Goal: Use online tool/utility: Utilize a website feature to perform a specific function

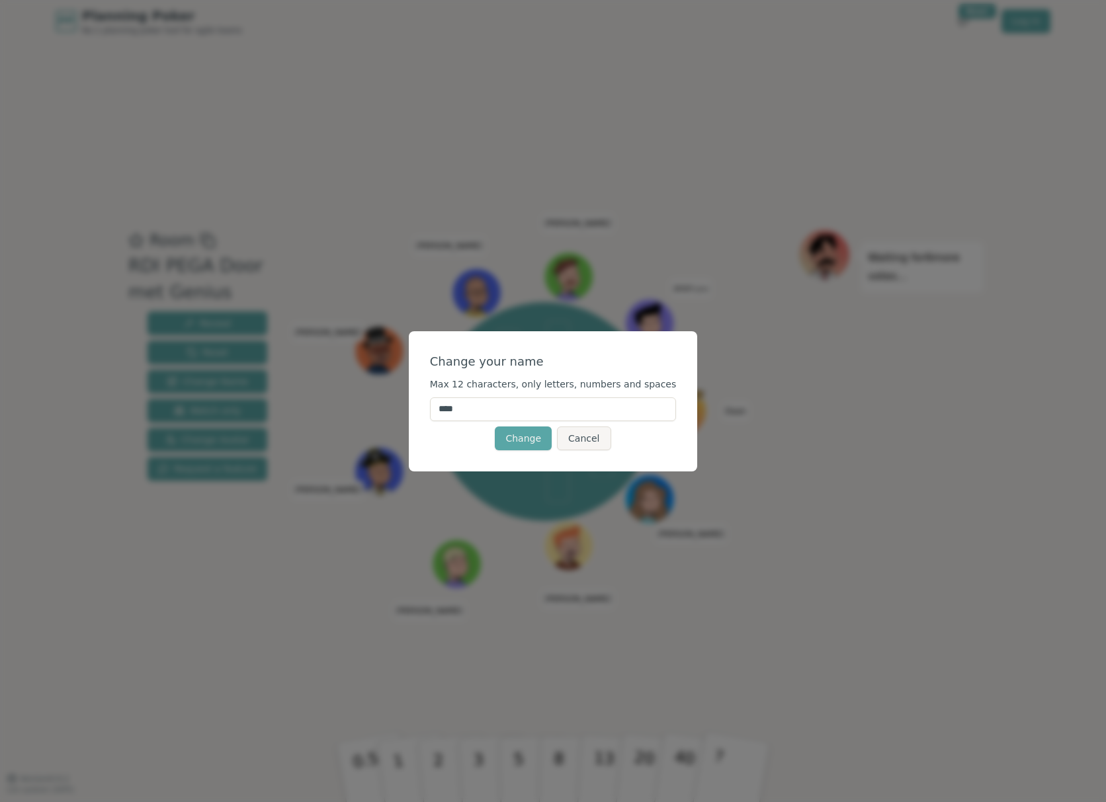
click at [485, 413] on input "****" at bounding box center [553, 410] width 247 height 24
type input "*"
type input "******"
click button "Change" at bounding box center [523, 439] width 57 height 24
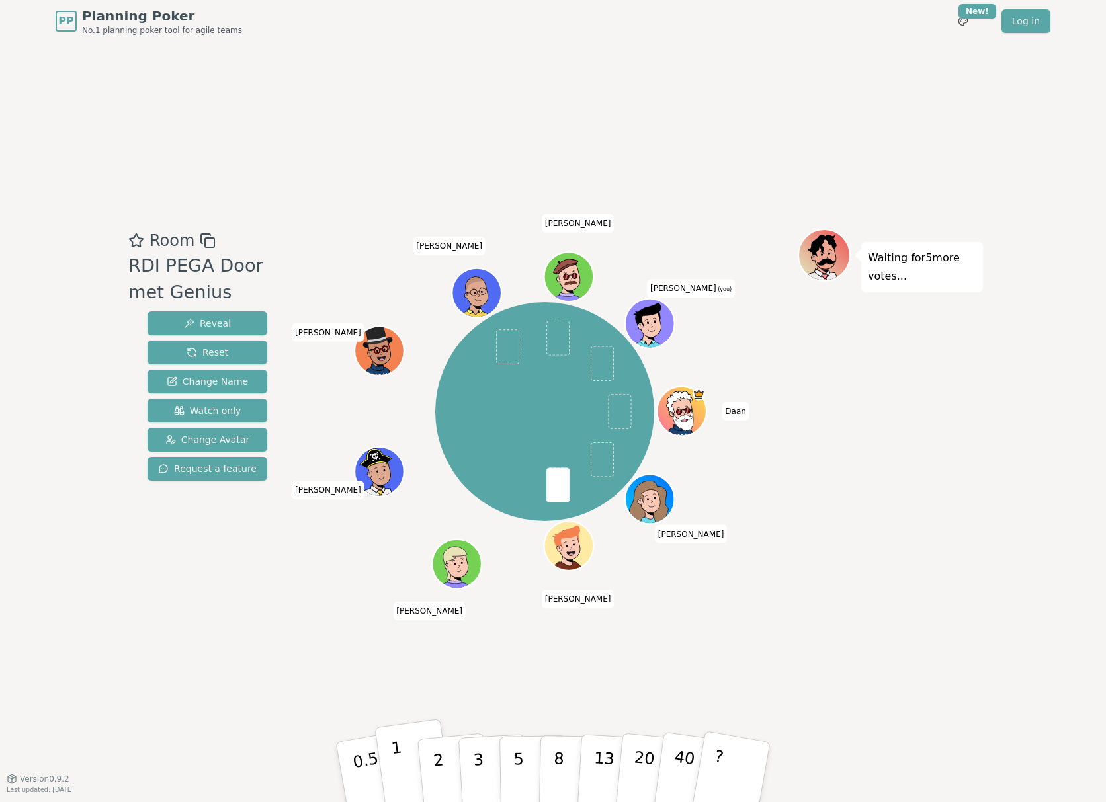
click at [414, 783] on button "1" at bounding box center [413, 772] width 79 height 107
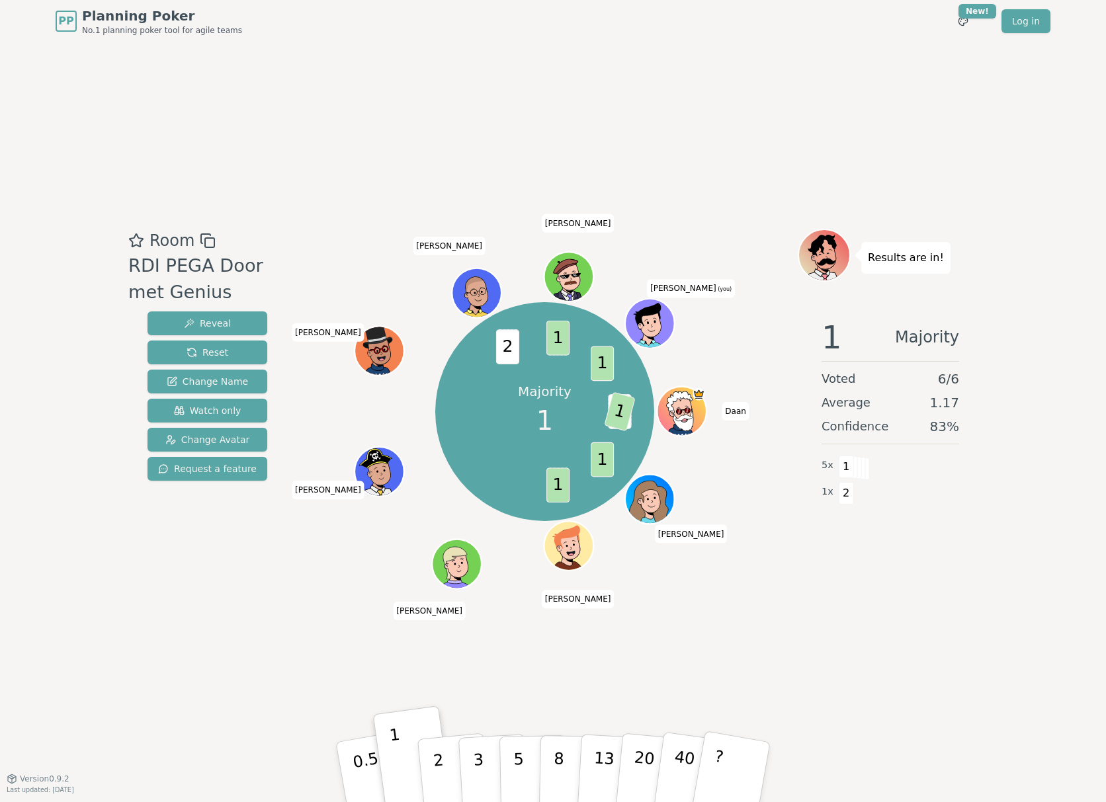
click at [883, 54] on div "Room RDI PEGA Door met Genius Reveal Reset Change Name Watch only Change Avatar…" at bounding box center [553, 410] width 860 height 736
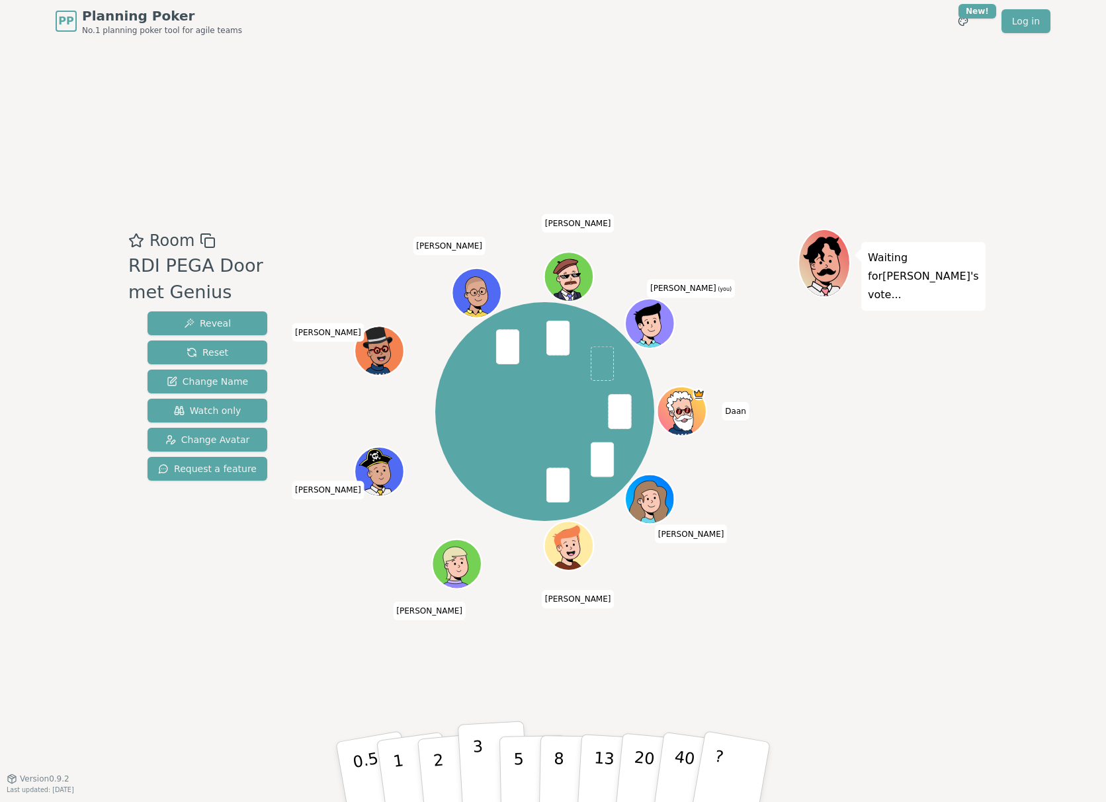
click at [478, 757] on p "3" at bounding box center [479, 774] width 15 height 72
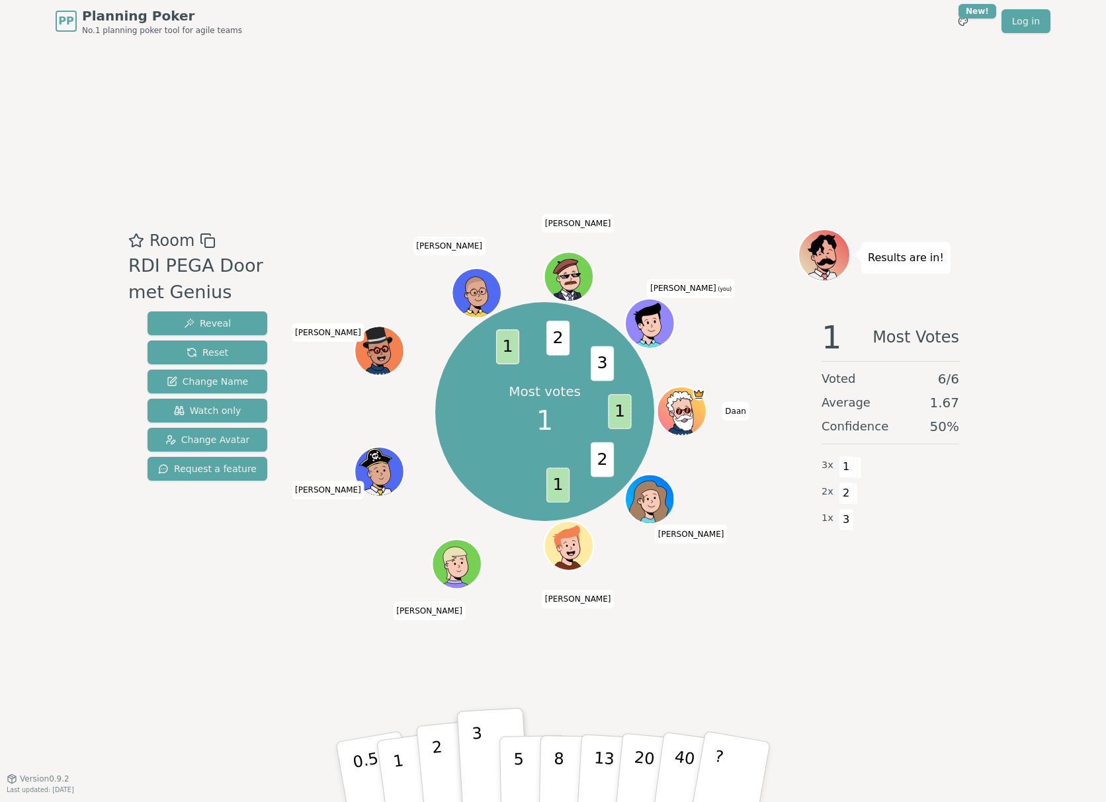
click at [438, 755] on p "2" at bounding box center [439, 774] width 17 height 72
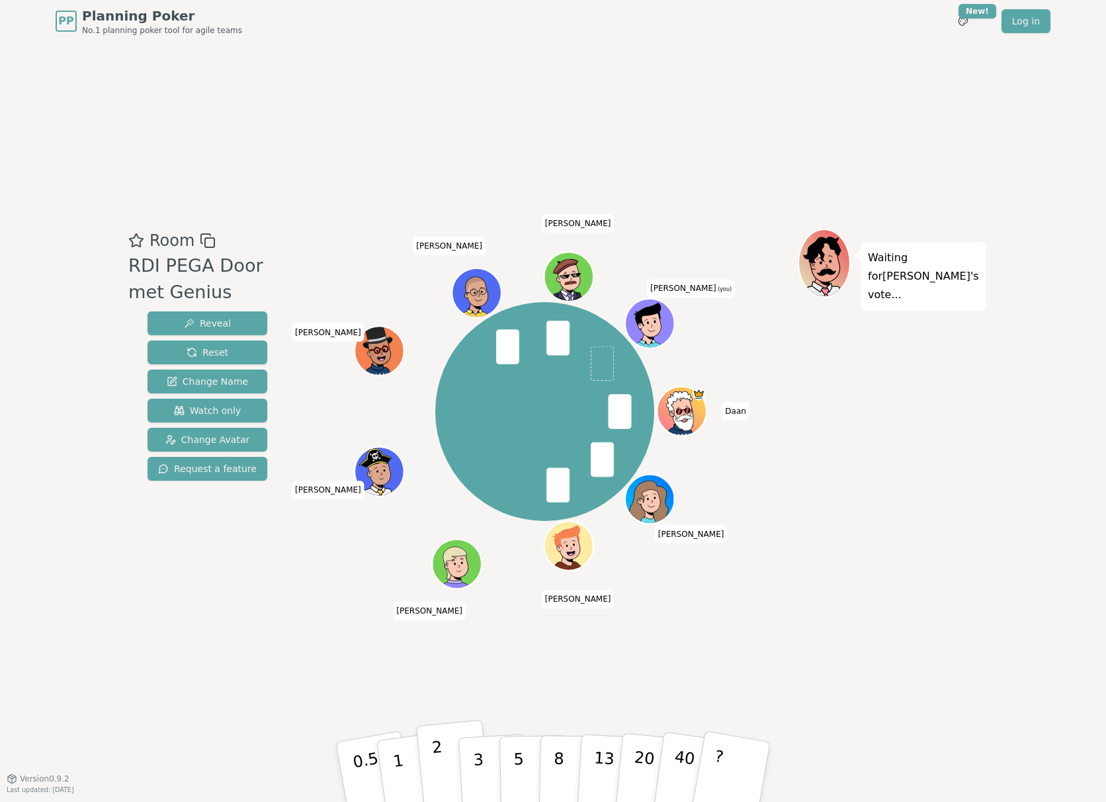
click at [450, 779] on button "2" at bounding box center [453, 772] width 75 height 105
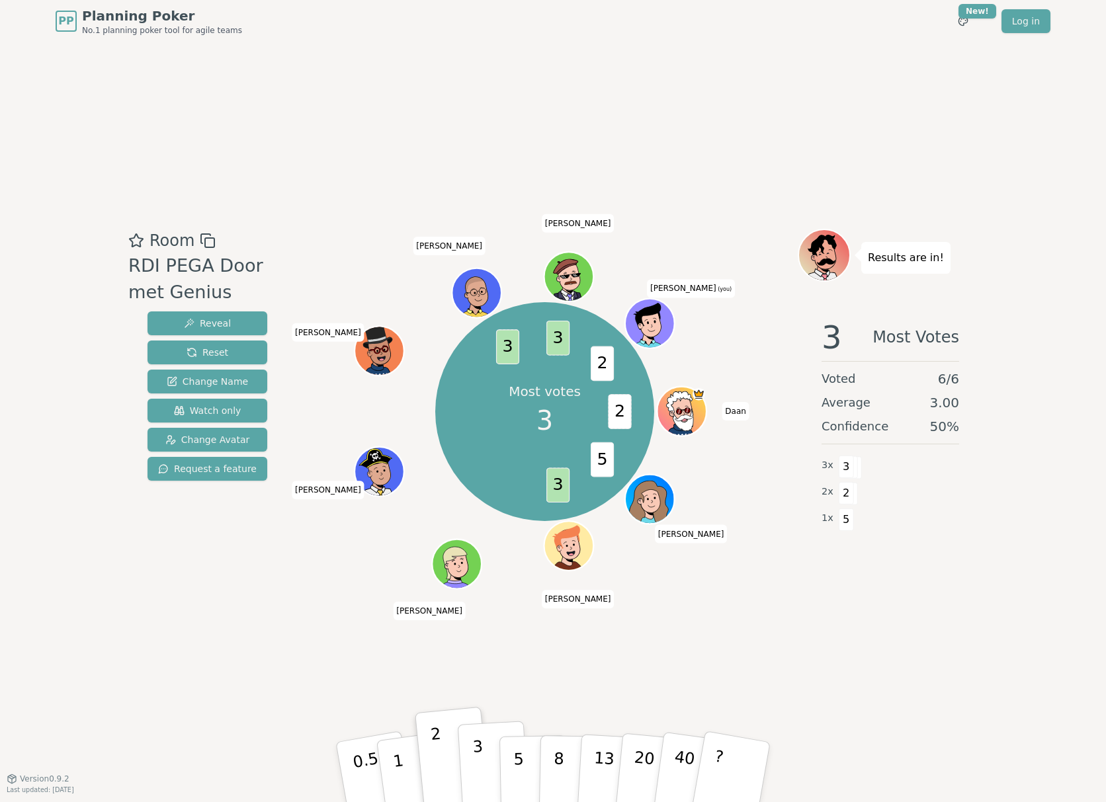
click at [476, 761] on p "3" at bounding box center [479, 774] width 15 height 72
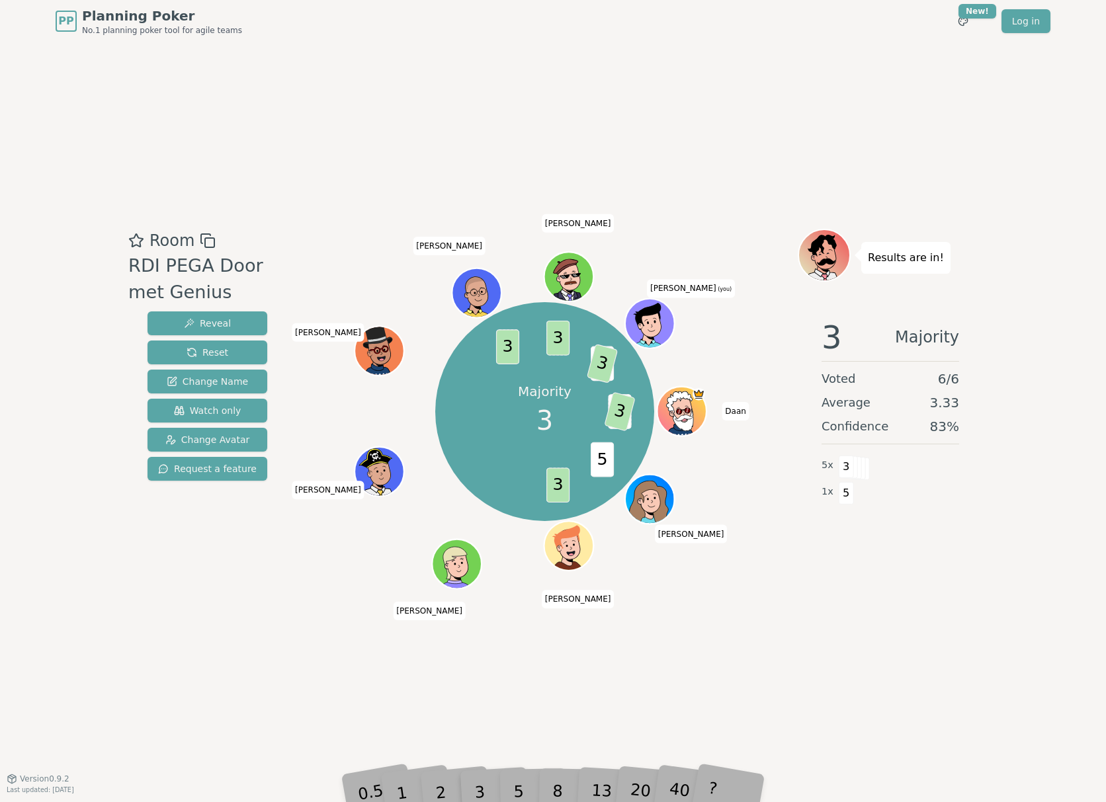
click at [515, 789] on div "5" at bounding box center [533, 772] width 40 height 47
click at [519, 785] on div "5" at bounding box center [533, 772] width 40 height 47
click at [517, 785] on div "5" at bounding box center [533, 772] width 40 height 47
click at [243, 684] on div "Room RDI PEGA Door met Genius Reveal Reset Change Name Watch only Change Avatar…" at bounding box center [553, 410] width 860 height 736
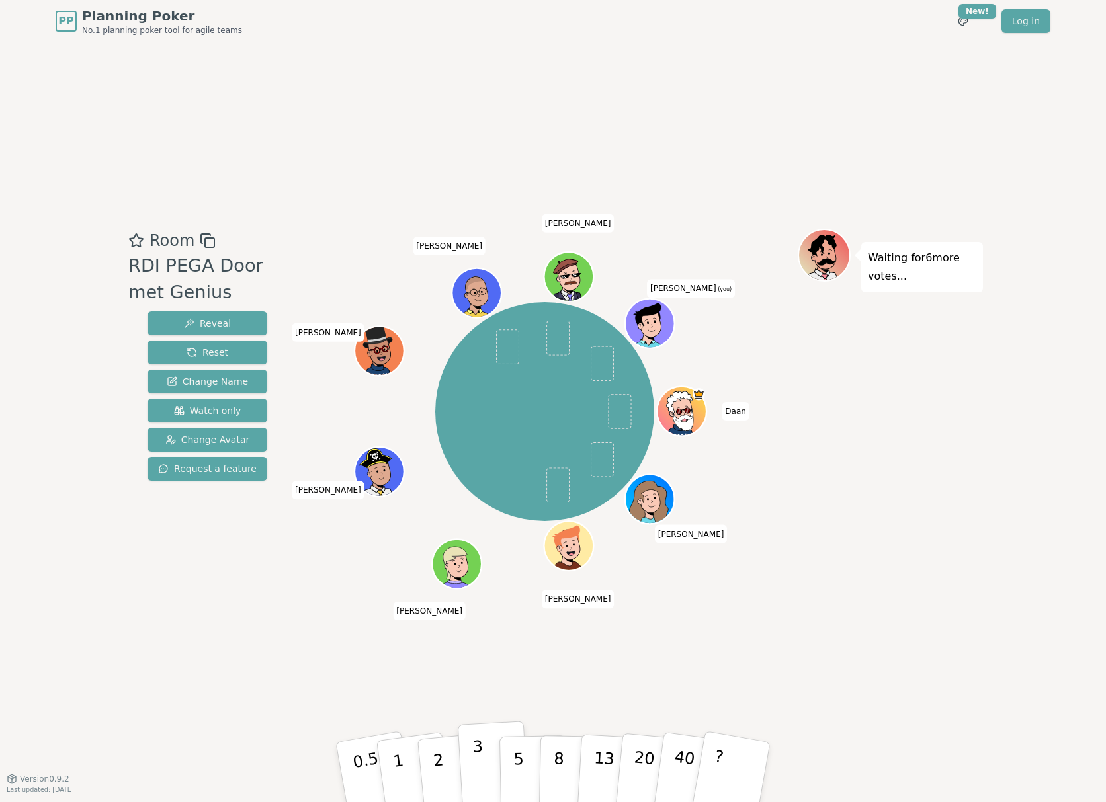
click at [466, 763] on button "3" at bounding box center [494, 772] width 72 height 103
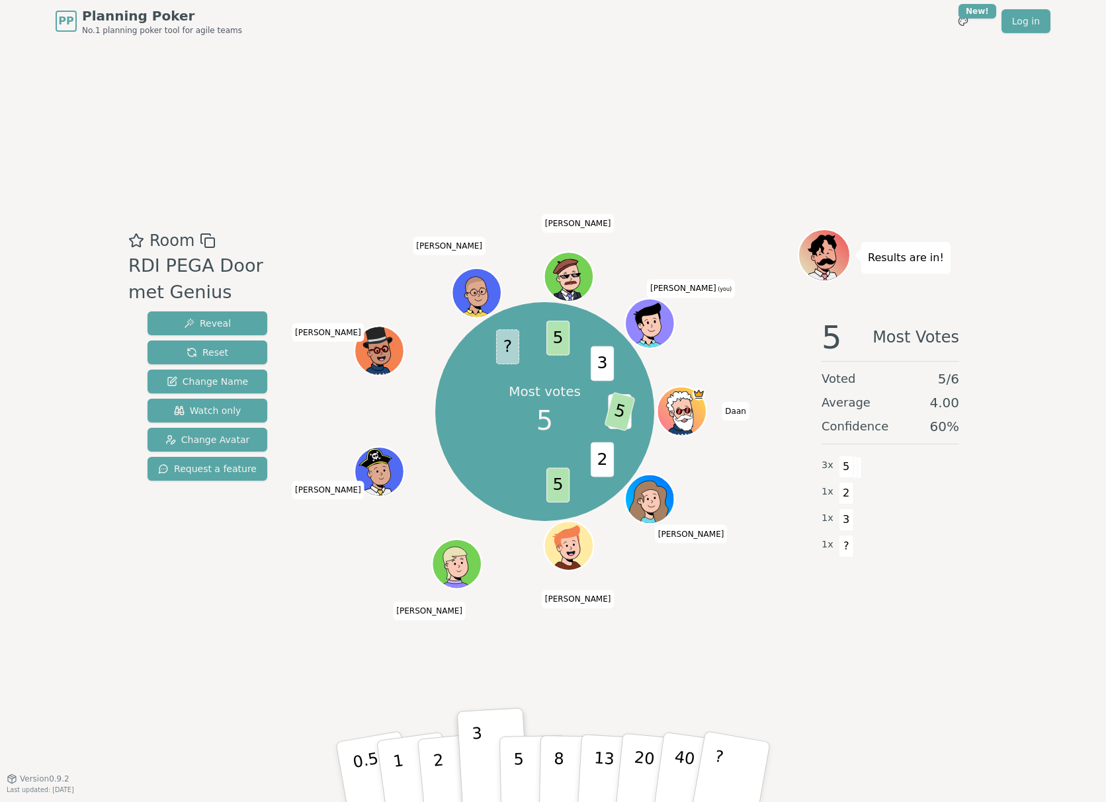
click at [132, 618] on div "Room RDI PEGA Door met Genius Reveal Reset Change Name Watch only Change Avatar…" at bounding box center [553, 410] width 860 height 736
